Goal: Use online tool/utility: Utilize a website feature to perform a specific function

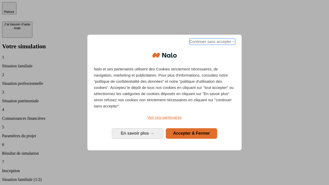
click at [212, 42] on span "Continuer sans accepter →" at bounding box center [213, 42] width 46 height 6
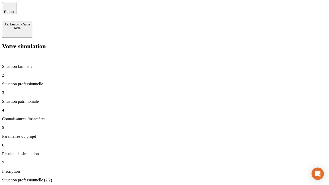
type input "70 000"
type input "1 000"
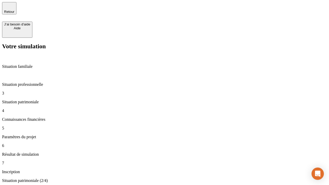
type input "800"
type input "6"
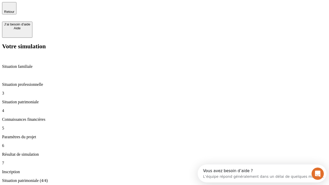
type input "400"
type input "3"
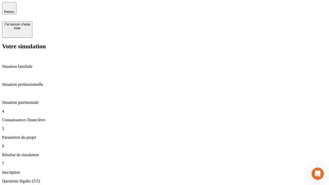
type input "35"
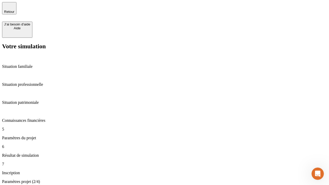
type input "500"
type input "640"
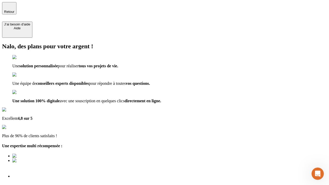
type input "[EMAIL_ADDRESS][DOMAIN_NAME]"
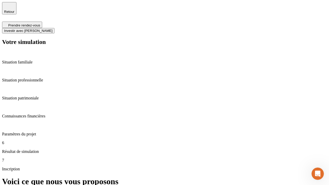
click at [53, 29] on span "Investir avec [PERSON_NAME]" at bounding box center [28, 31] width 48 height 4
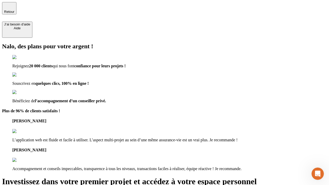
type input "abc"
